Goal: Information Seeking & Learning: Learn about a topic

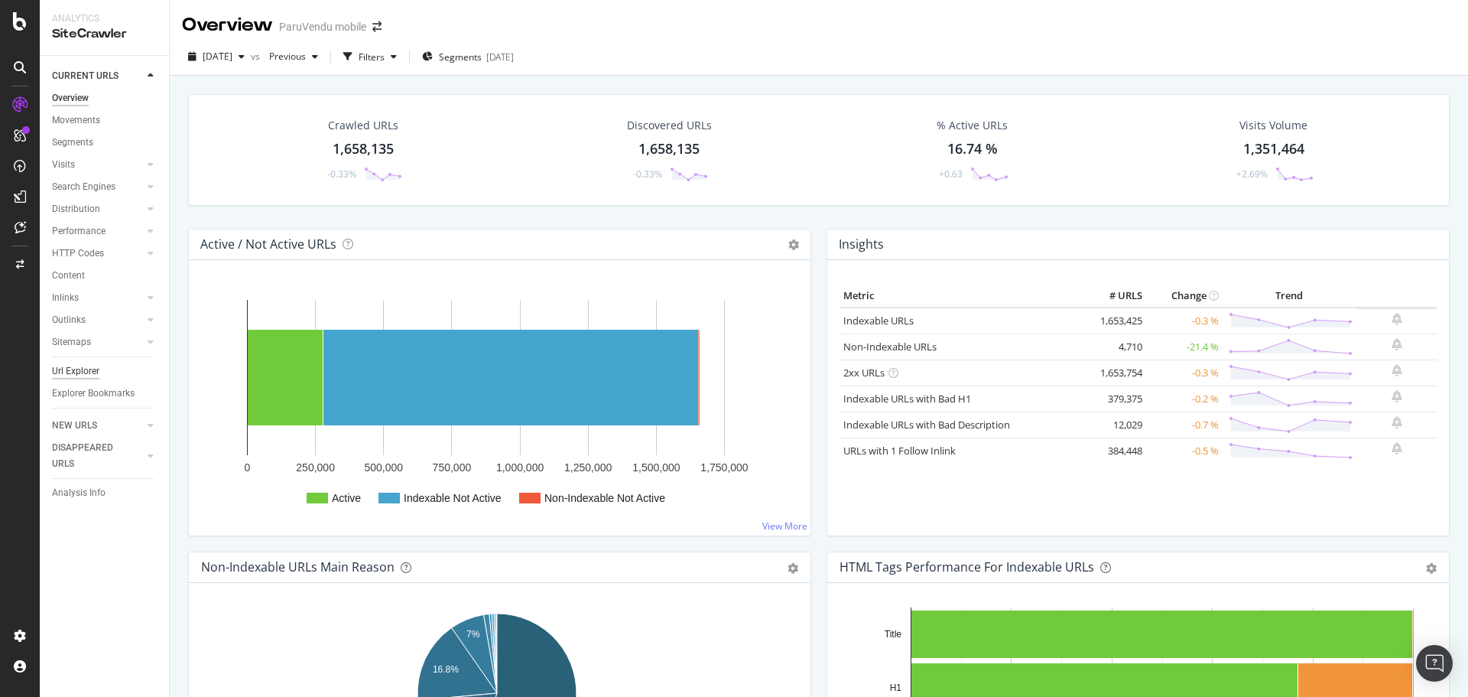
click at [79, 370] on div "Url Explorer" at bounding box center [75, 371] width 47 height 16
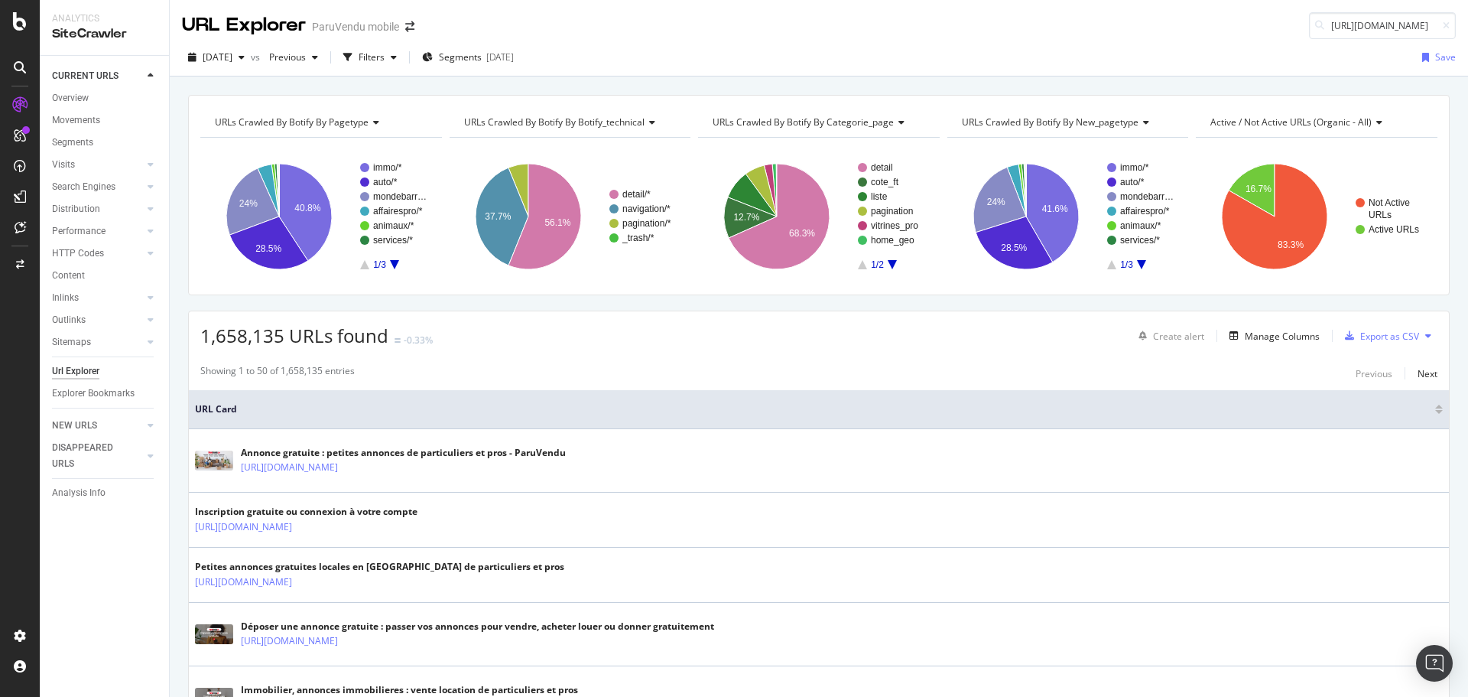
scroll to position [0, 178]
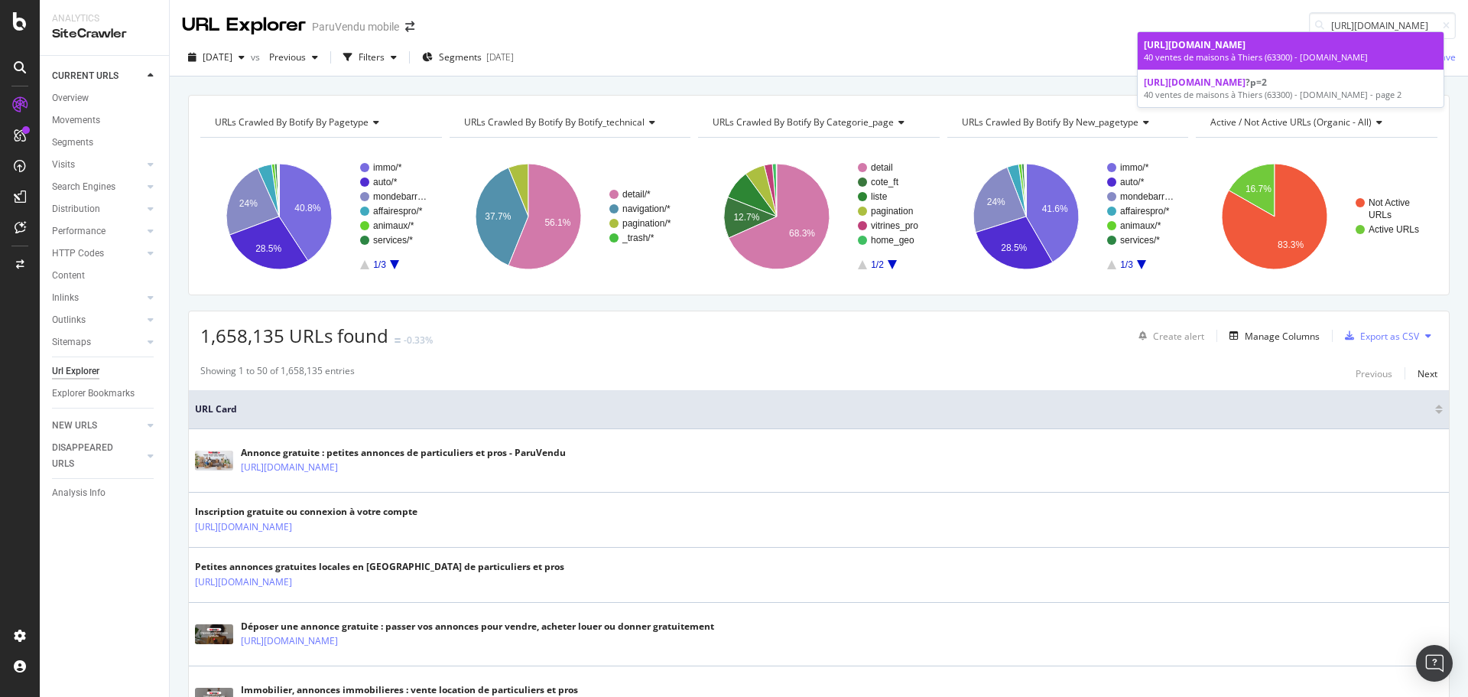
type input "[URL][DOMAIN_NAME]"
click at [1295, 51] on div "[URL][DOMAIN_NAME]" at bounding box center [1291, 44] width 294 height 13
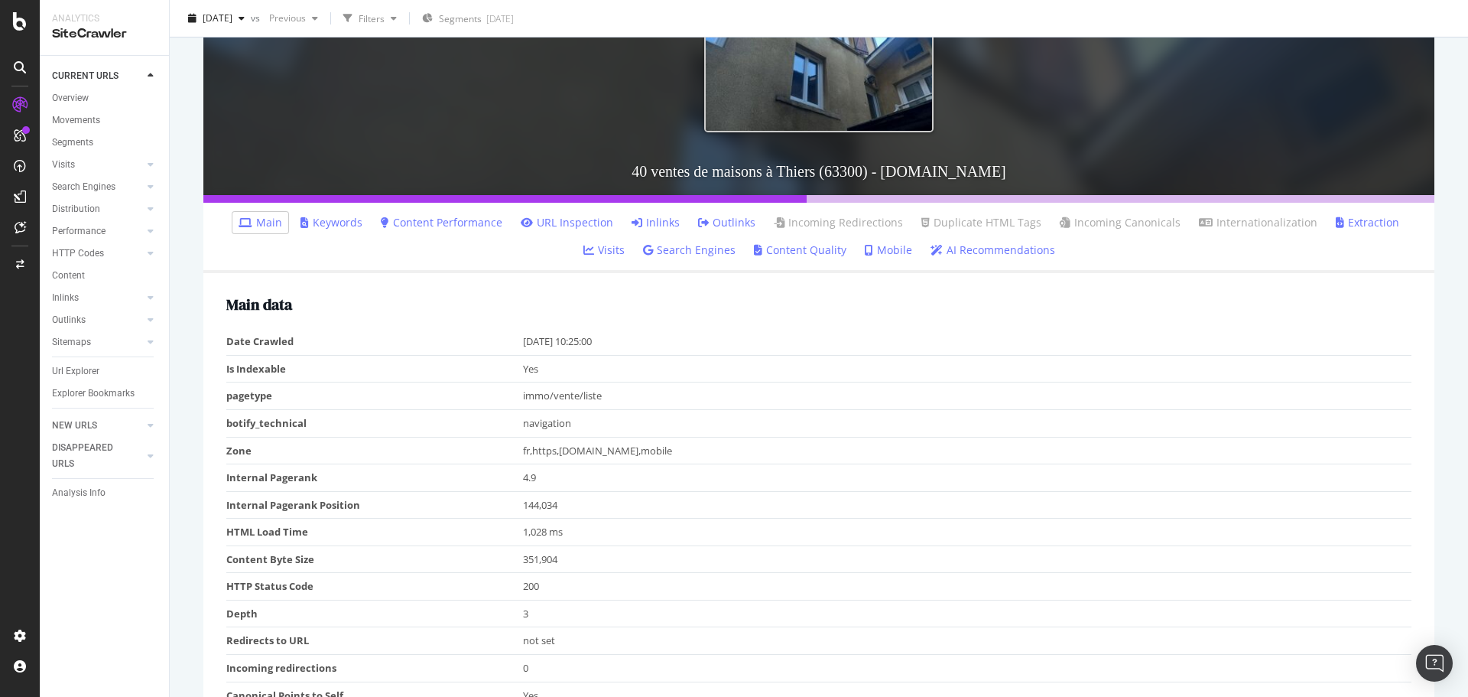
scroll to position [306, 0]
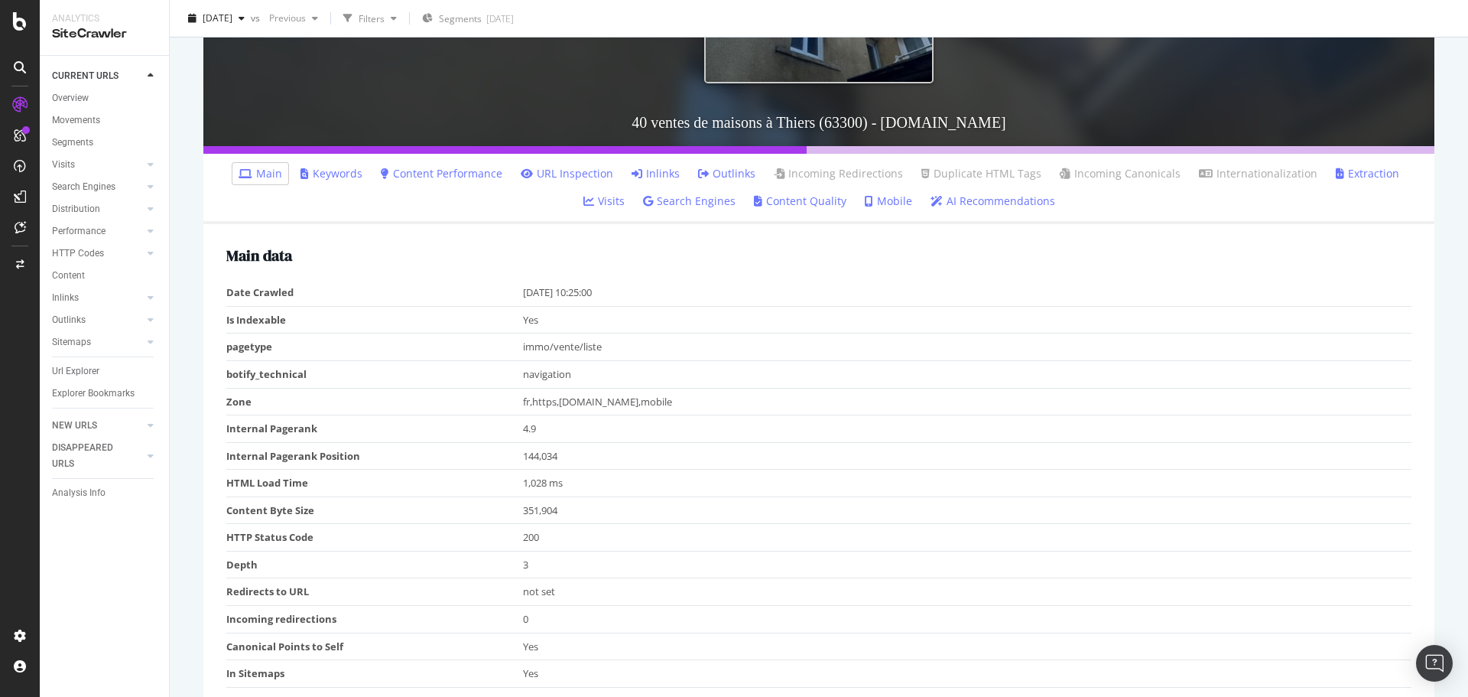
click at [635, 169] on link "Inlinks" at bounding box center [656, 173] width 48 height 15
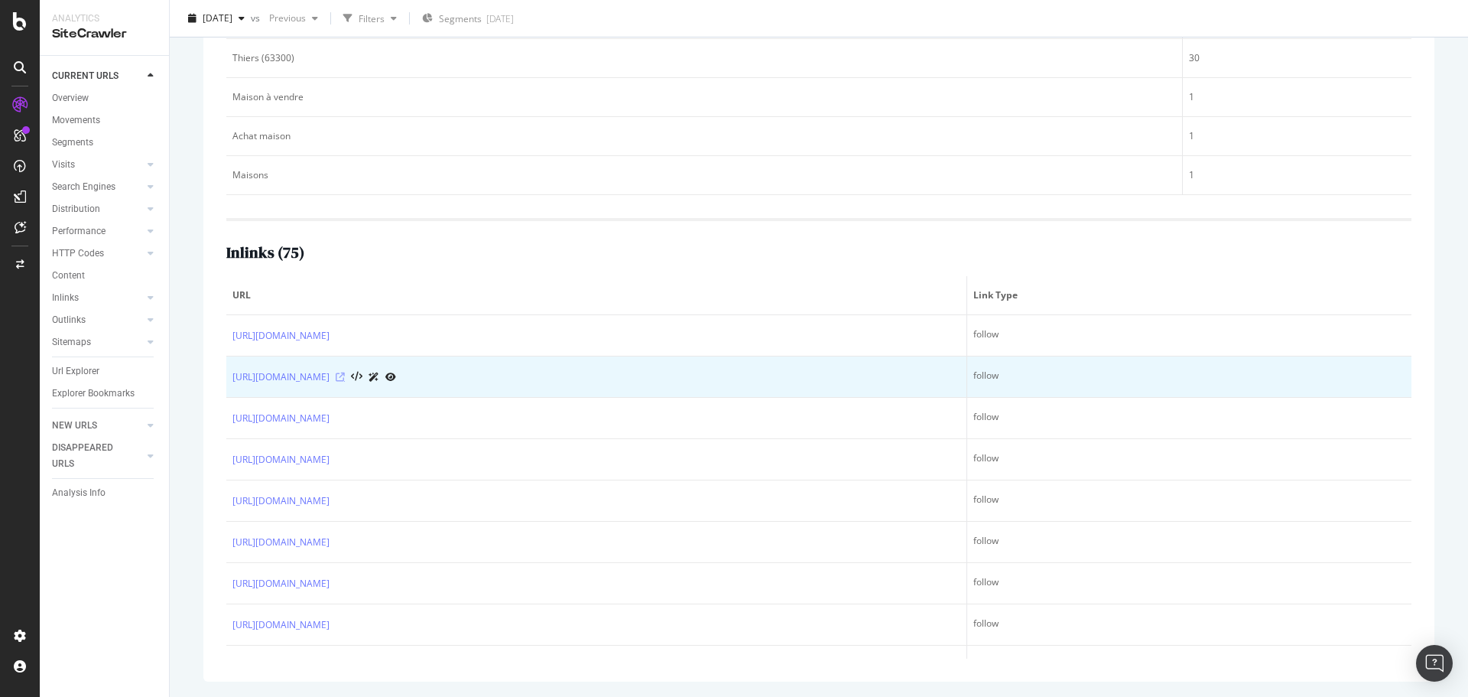
click at [345, 374] on icon at bounding box center [340, 376] width 9 height 9
